Goal: Entertainment & Leisure: Consume media (video, audio)

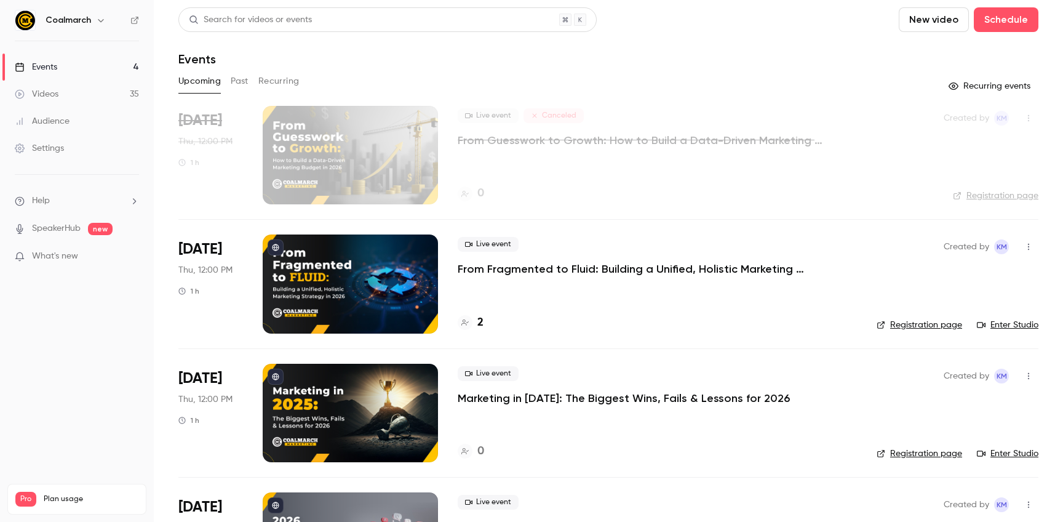
click at [61, 119] on div "Audience" at bounding box center [42, 121] width 55 height 12
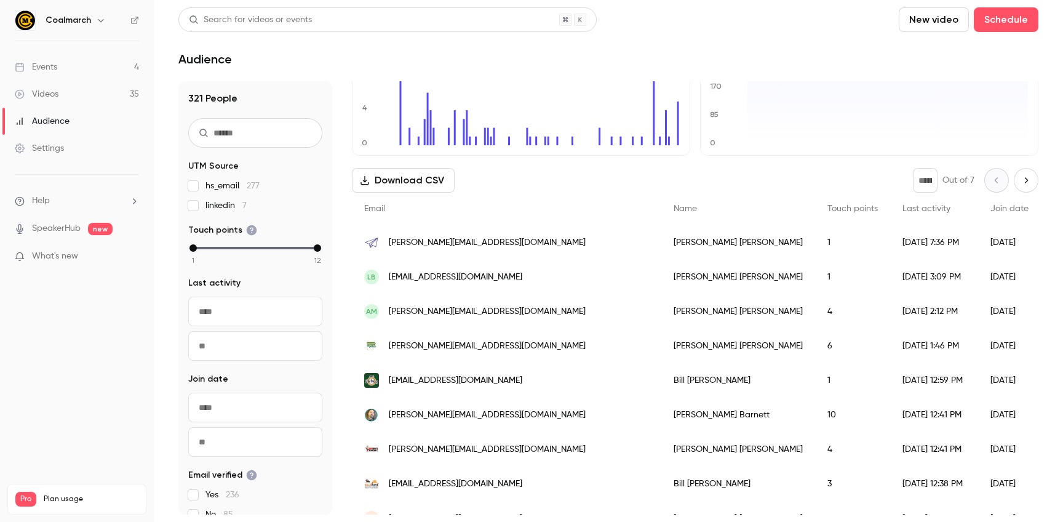
click at [43, 93] on div "Videos" at bounding box center [37, 94] width 44 height 12
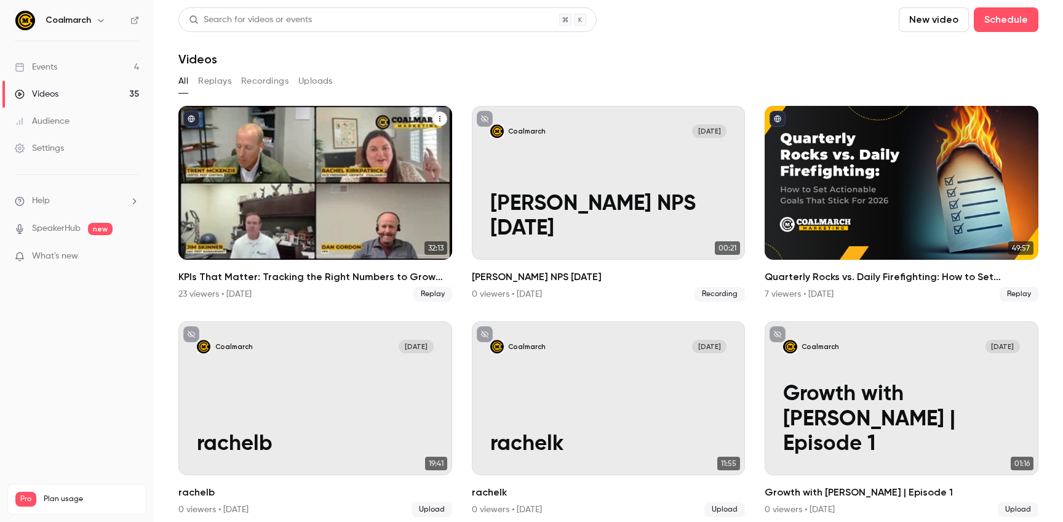
click at [274, 277] on h2 "KPIs That Matter: Tracking the Right Numbers to Grow Your Business Without Wast…" at bounding box center [315, 276] width 274 height 15
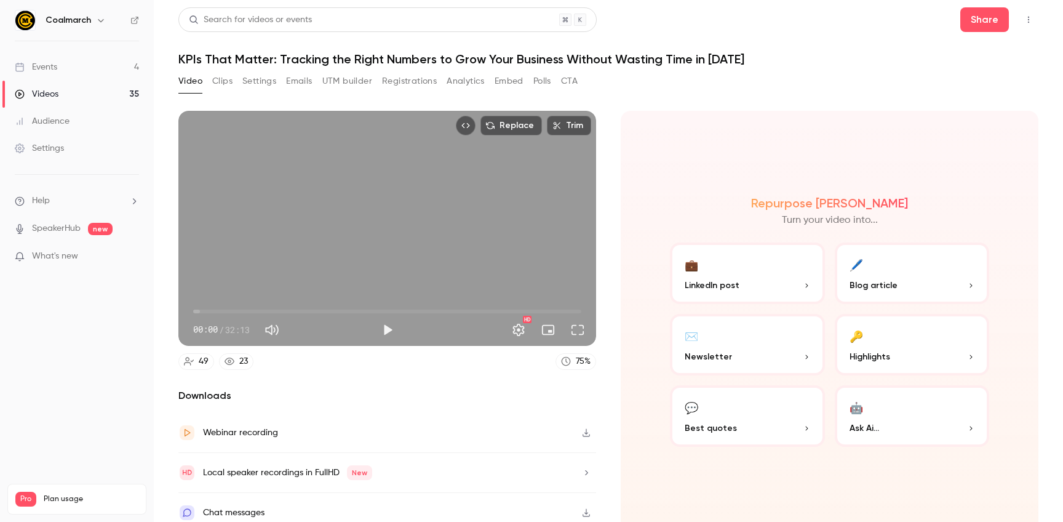
click at [420, 81] on button "Registrations" at bounding box center [409, 81] width 55 height 20
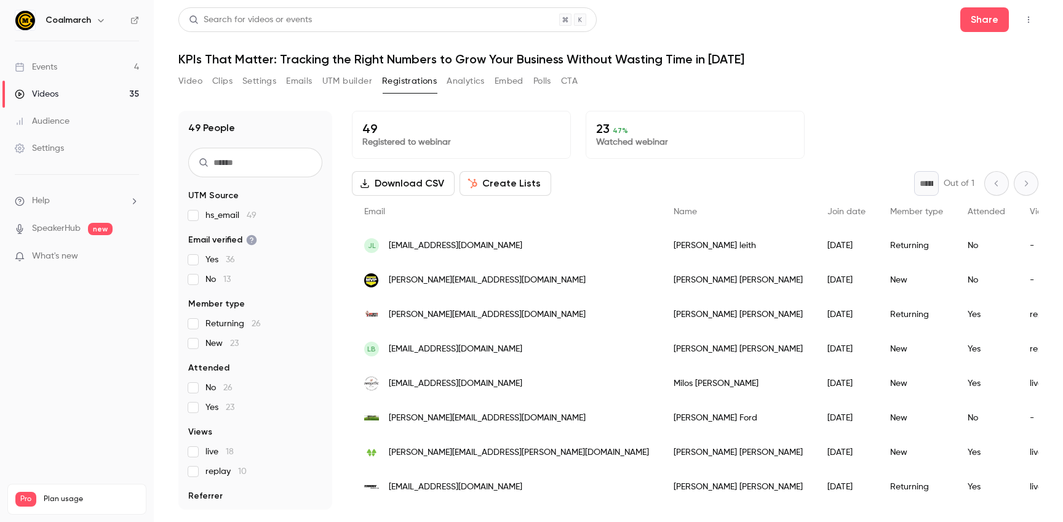
click at [52, 95] on div "Videos" at bounding box center [37, 94] width 44 height 12
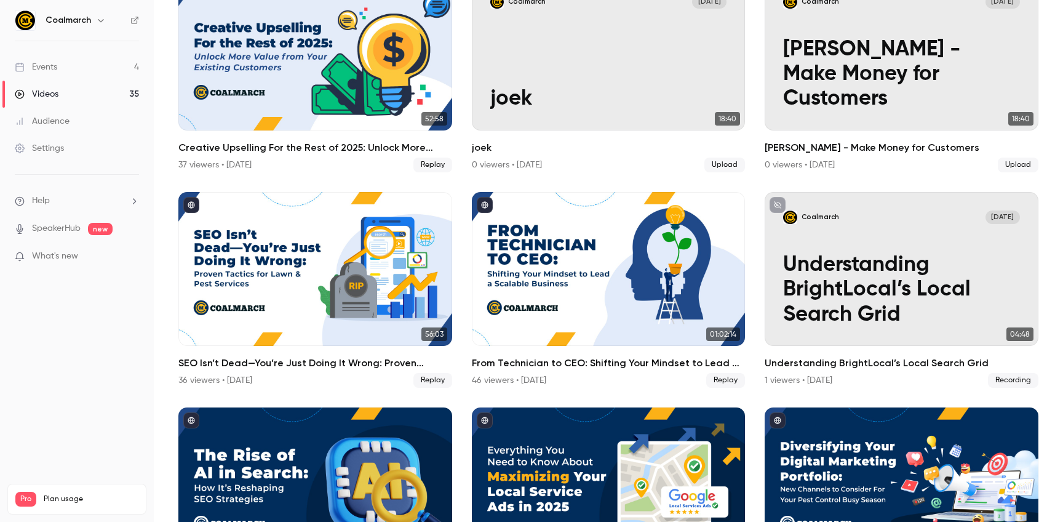
scroll to position [1207, 0]
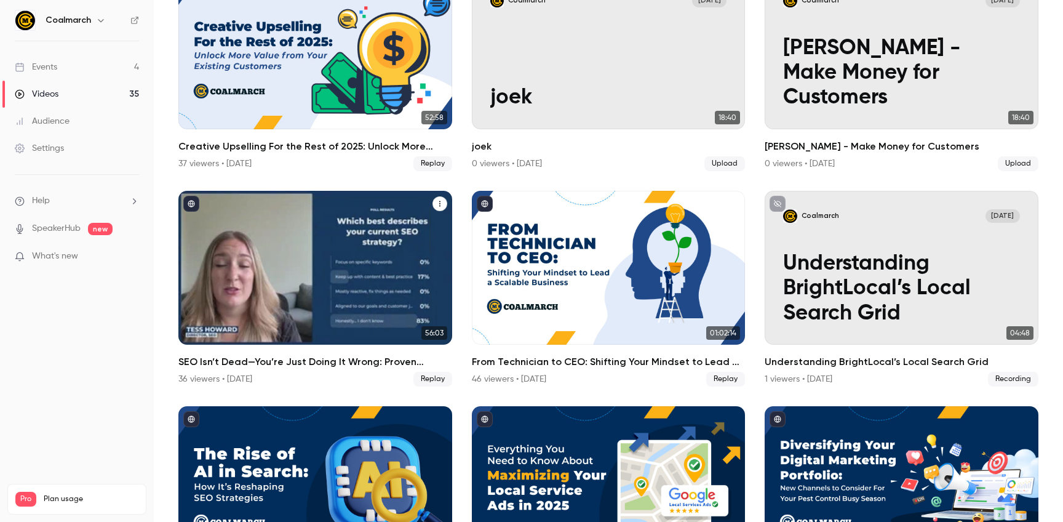
click at [399, 362] on h2 "SEO Isn’t Dead—You’re Just Doing It Wrong: Proven Tactics for Lawn & Pest Servi…" at bounding box center [315, 361] width 274 height 15
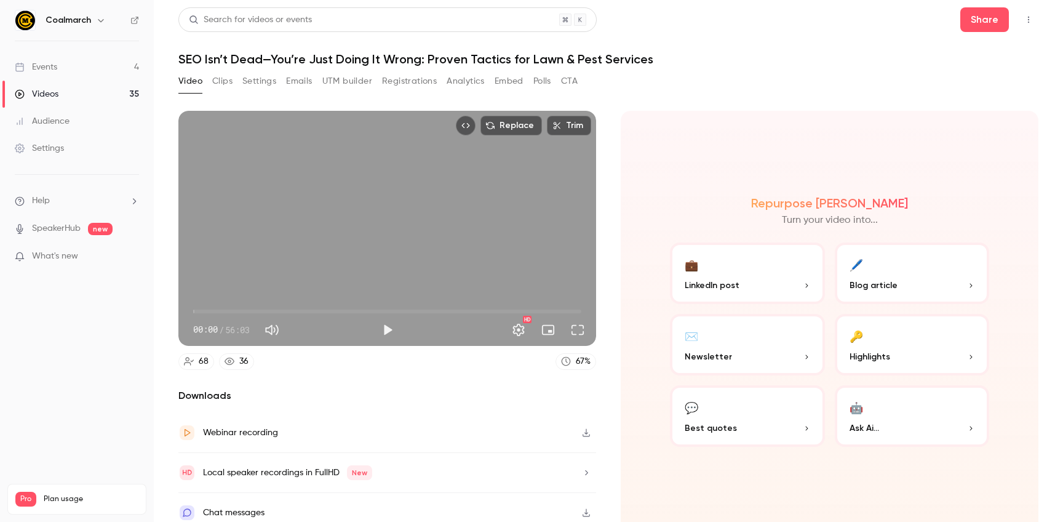
click at [422, 84] on button "Registrations" at bounding box center [409, 81] width 55 height 20
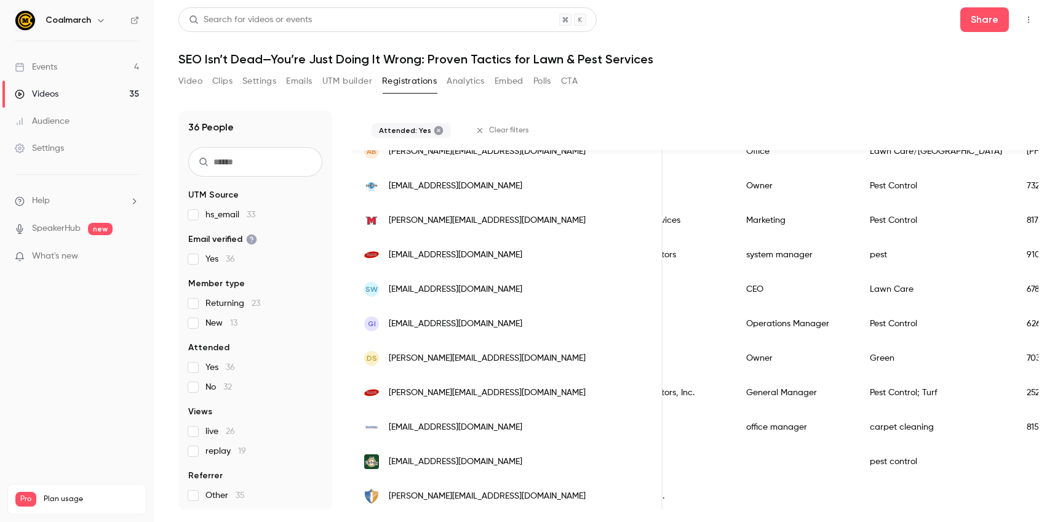
scroll to position [998, 0]
